Goal: Information Seeking & Learning: Learn about a topic

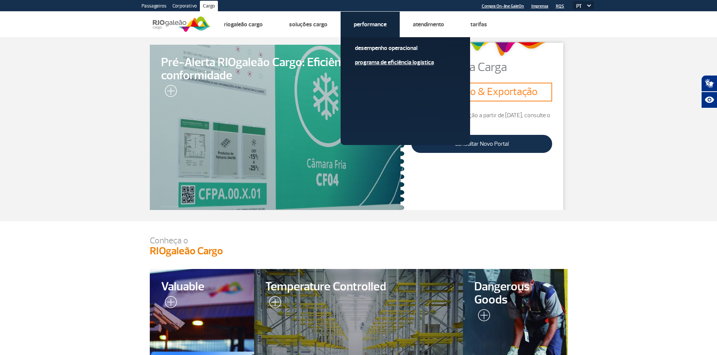
click at [377, 63] on link "Programa de Eficiência Logística" at bounding box center [405, 62] width 101 height 8
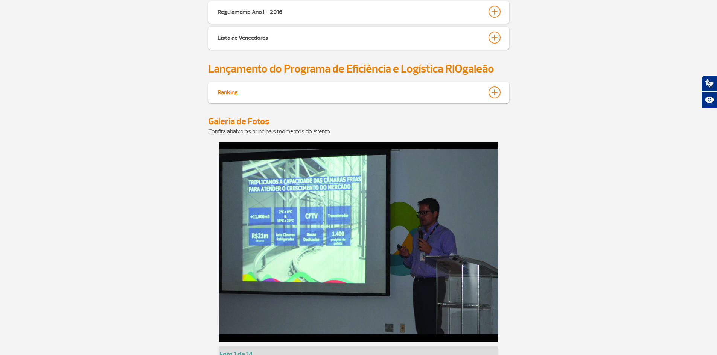
scroll to position [3667, 0]
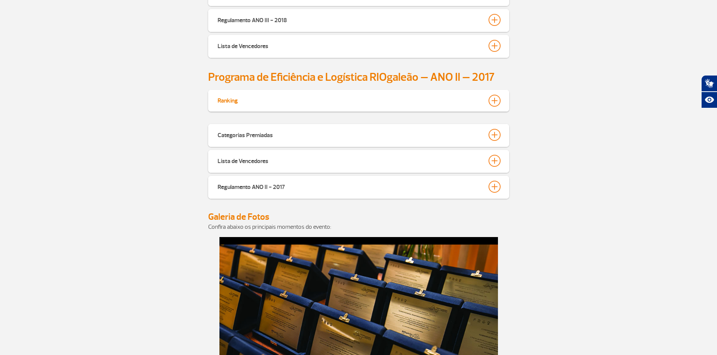
scroll to position [3101, 0]
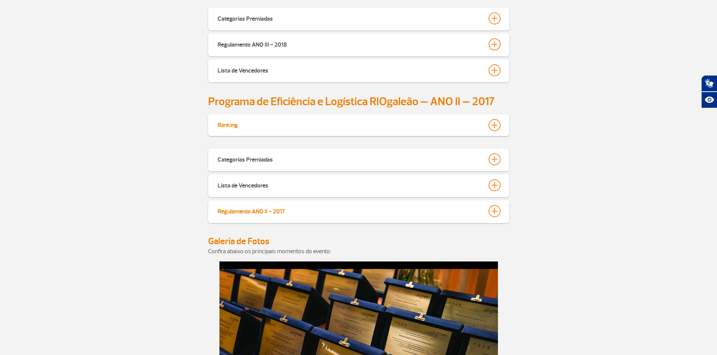
click at [495, 208] on div at bounding box center [494, 211] width 12 height 12
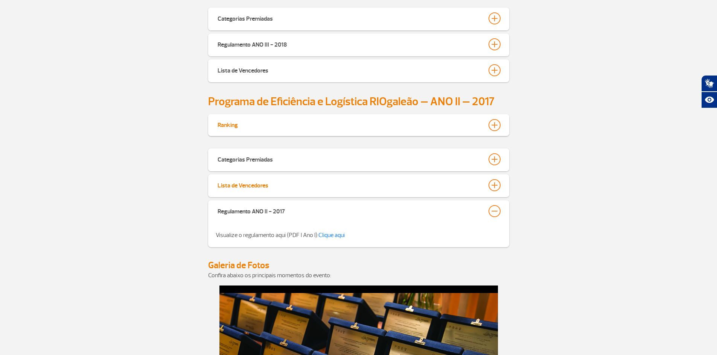
click at [498, 183] on div at bounding box center [494, 185] width 12 height 12
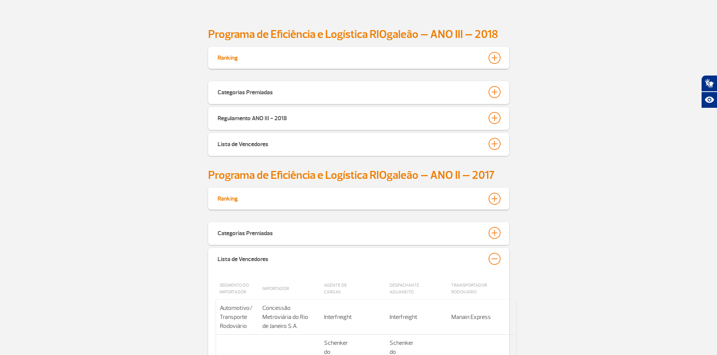
scroll to position [3025, 0]
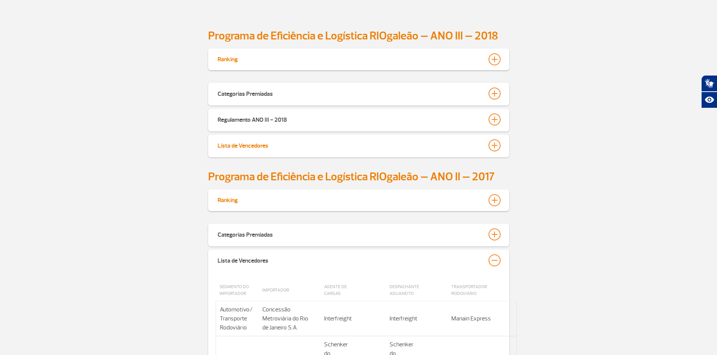
click at [494, 146] on div at bounding box center [494, 146] width 12 height 12
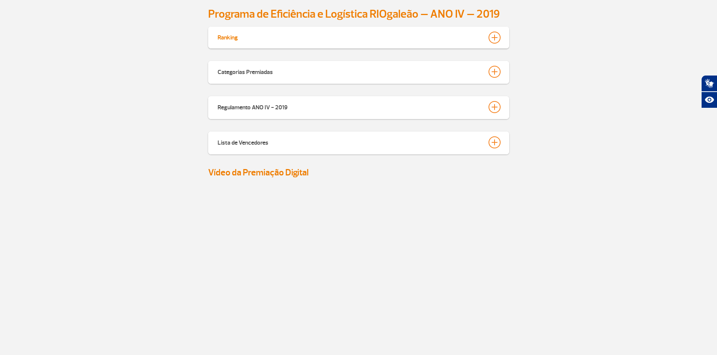
scroll to position [2612, 0]
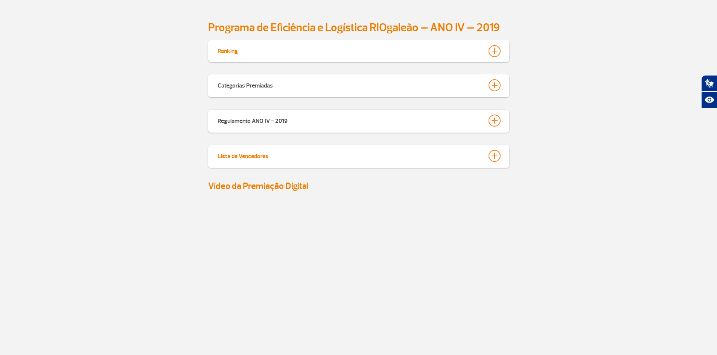
click at [491, 154] on div at bounding box center [494, 156] width 12 height 12
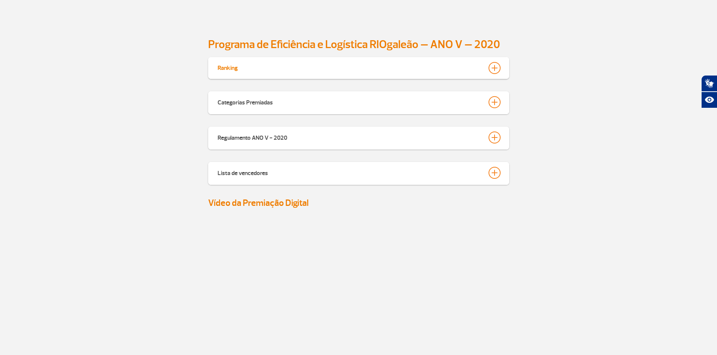
scroll to position [2160, 0]
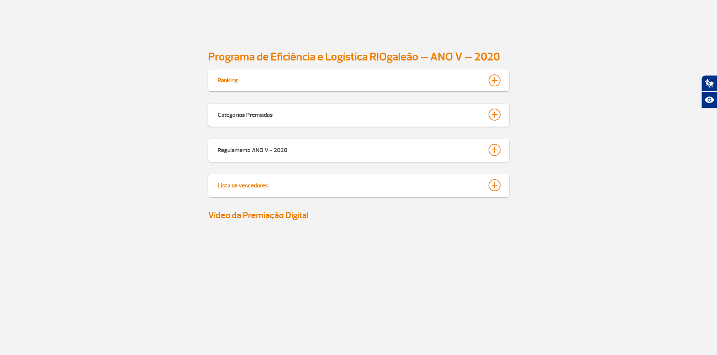
click at [494, 185] on div at bounding box center [494, 185] width 12 height 12
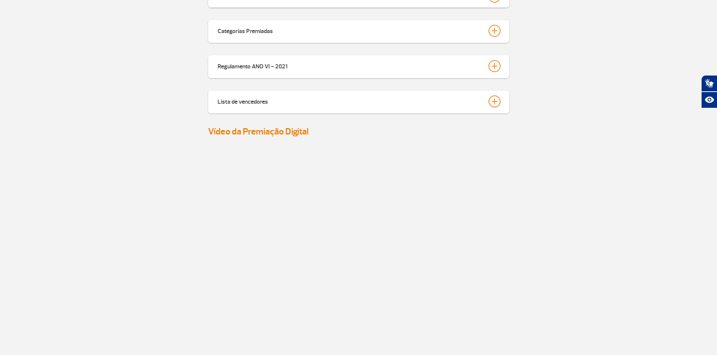
scroll to position [1822, 0]
click at [491, 99] on div at bounding box center [494, 102] width 12 height 12
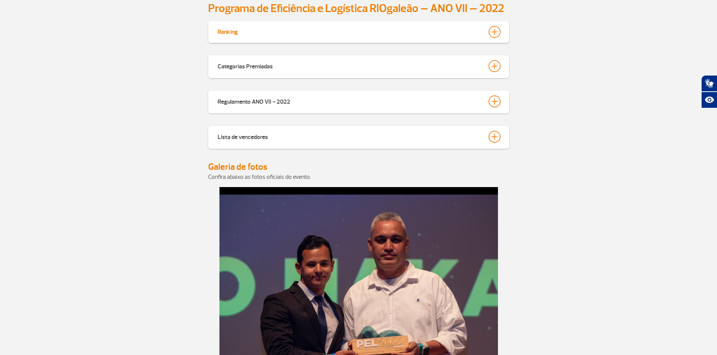
scroll to position [1032, 0]
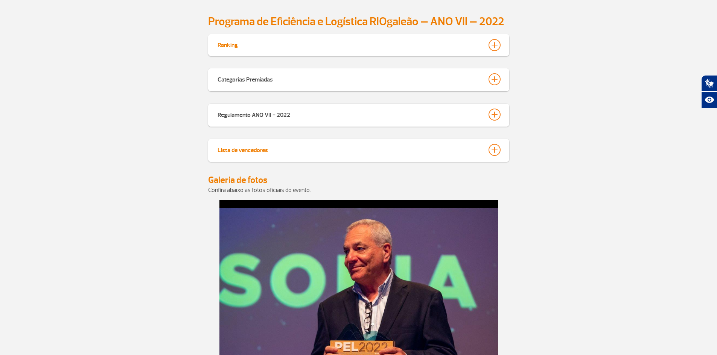
click at [495, 153] on div at bounding box center [494, 150] width 12 height 12
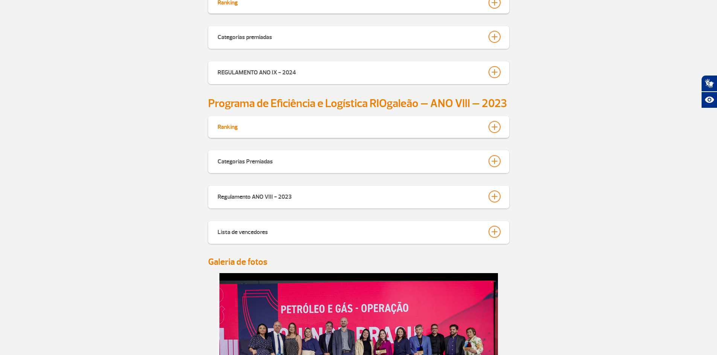
scroll to position [474, 0]
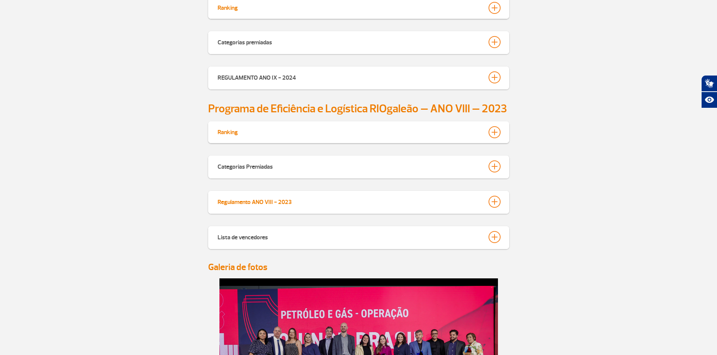
click at [494, 202] on div at bounding box center [494, 202] width 12 height 12
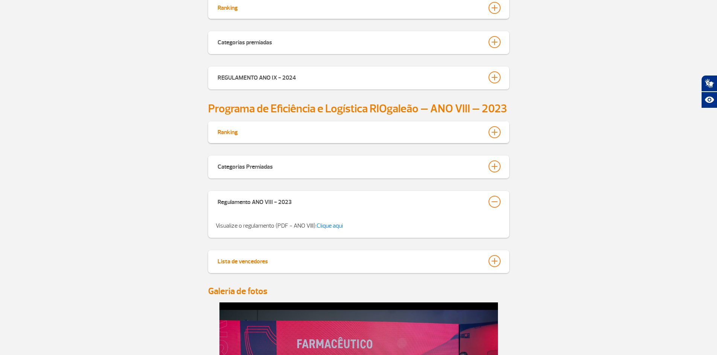
click at [497, 259] on div at bounding box center [494, 261] width 12 height 12
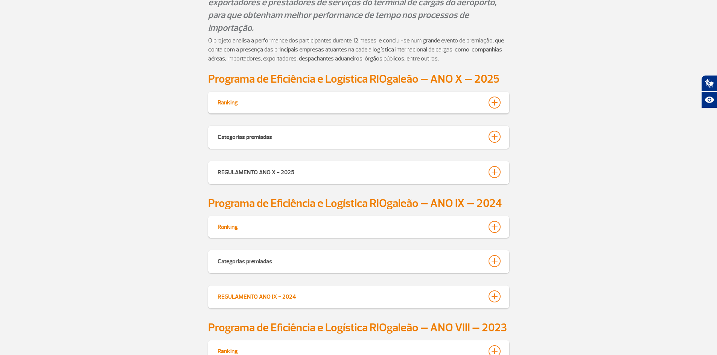
scroll to position [248, 0]
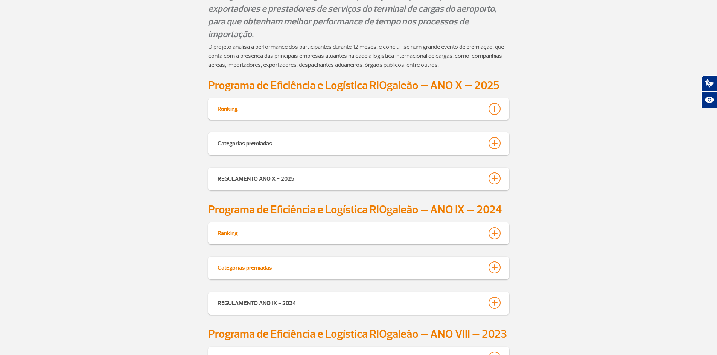
click at [493, 269] on div at bounding box center [494, 268] width 12 height 12
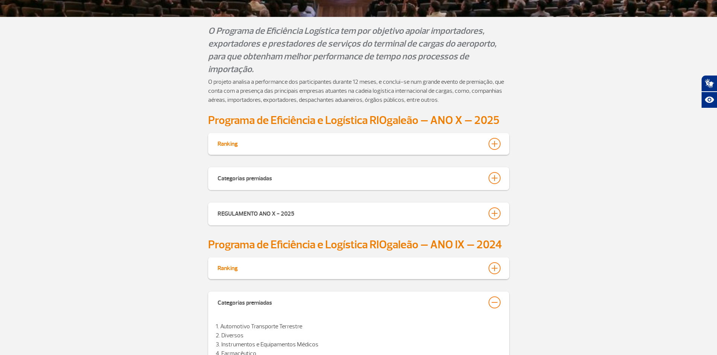
scroll to position [210, 0]
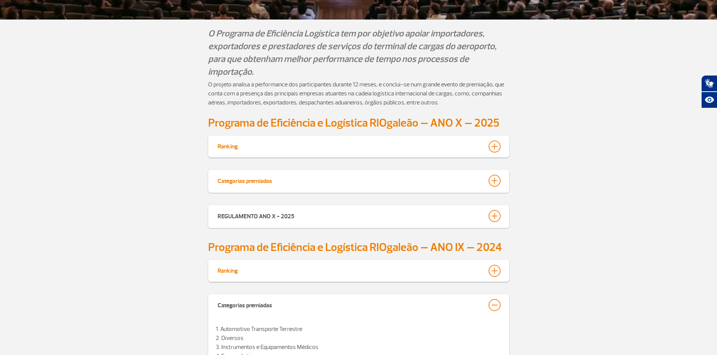
click at [494, 181] on div at bounding box center [494, 181] width 12 height 12
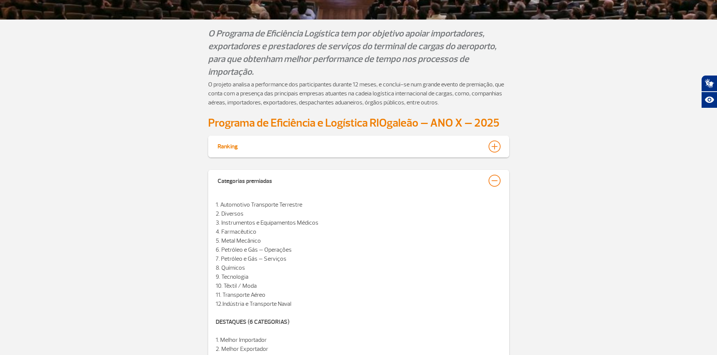
click at [489, 149] on div at bounding box center [494, 147] width 12 height 12
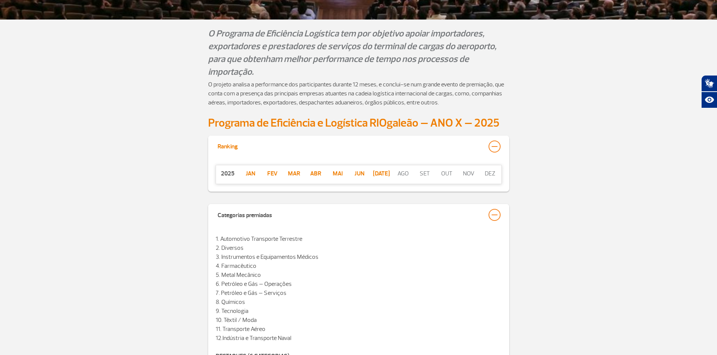
click at [384, 176] on p "[DATE]" at bounding box center [381, 173] width 22 height 9
